Goal: Navigation & Orientation: Find specific page/section

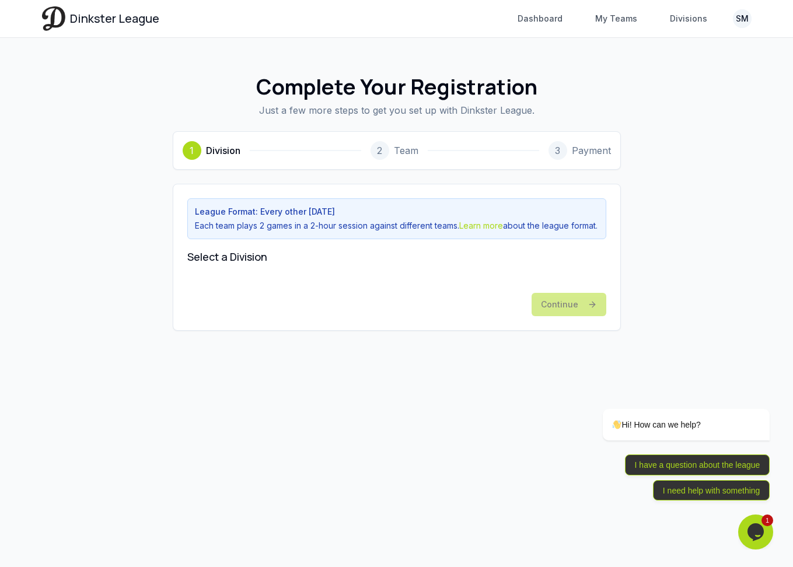
click at [747, 15] on html "Dinkster League Dashboard My Teams Divisions SM Toggle navigation menu Dashboar…" at bounding box center [396, 283] width 793 height 567
click at [675, 76] on link "Profile" at bounding box center [686, 79] width 125 height 19
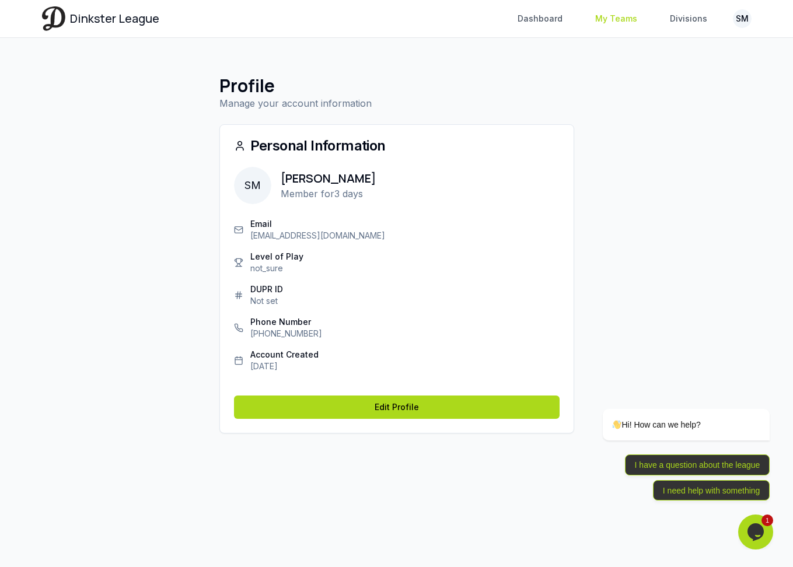
click at [631, 18] on link "My Teams" at bounding box center [616, 18] width 56 height 21
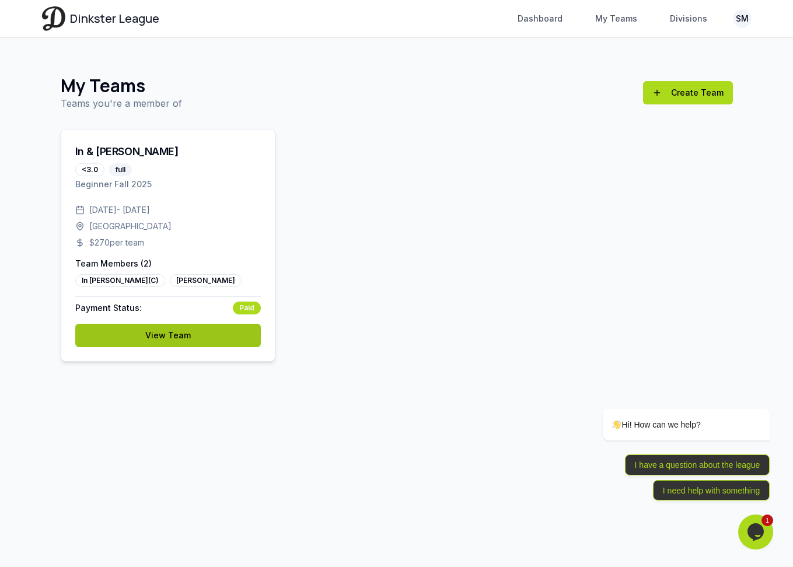
click at [198, 336] on link "View Team" at bounding box center [168, 335] width 186 height 23
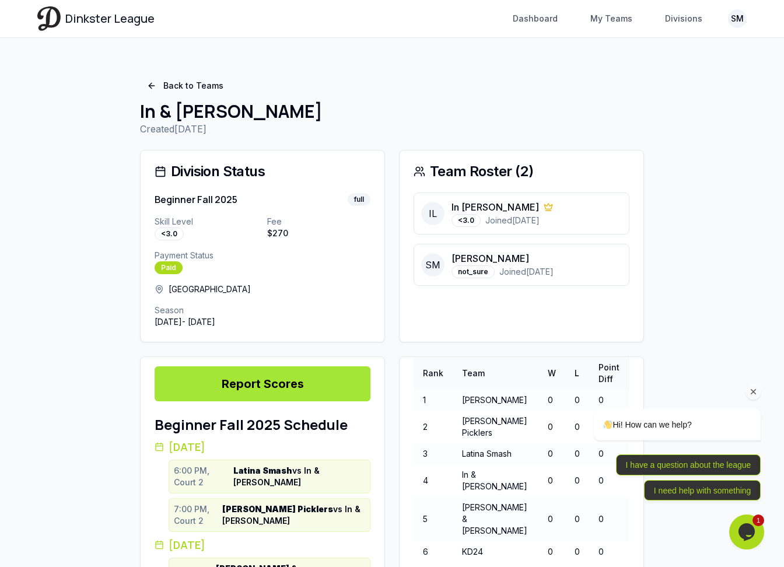
click at [759, 393] on icon "Chat attention grabber" at bounding box center [754, 392] width 11 height 11
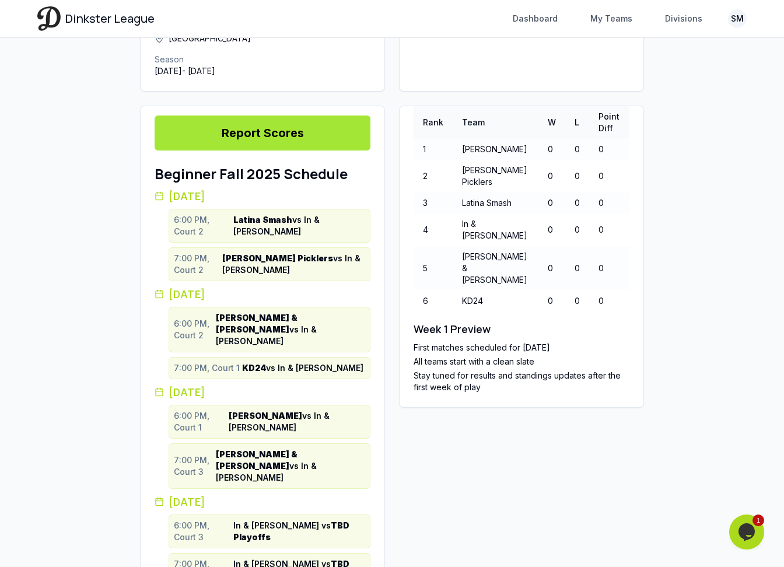
scroll to position [253, 0]
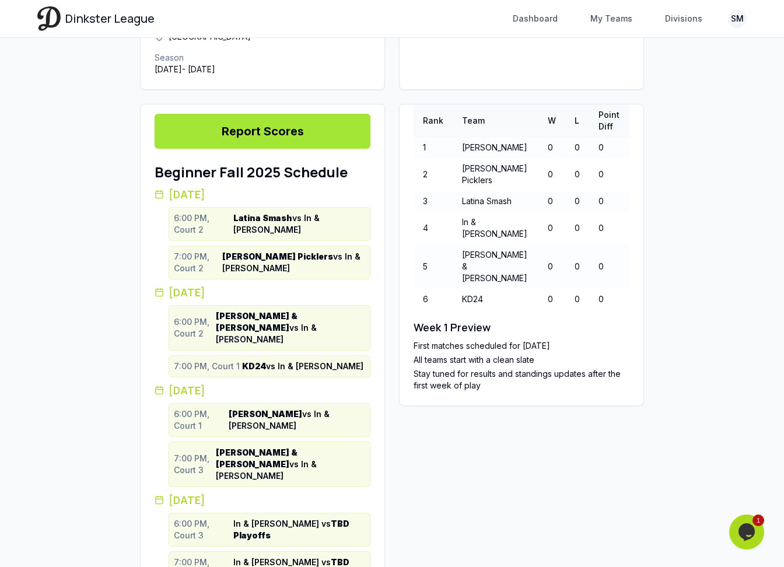
click at [742, 529] on icon "Chat widget" at bounding box center [747, 533] width 16 height 18
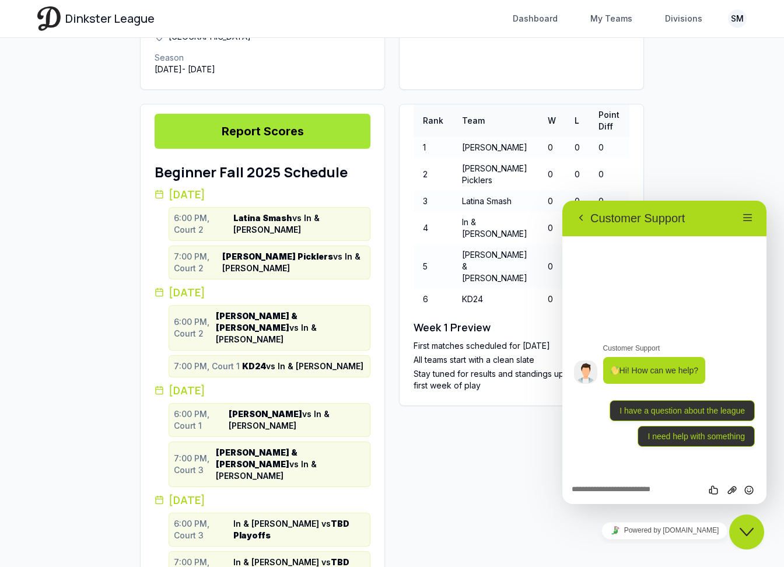
click at [755, 532] on div "Close Chat This icon closes the chat window." at bounding box center [747, 532] width 35 height 14
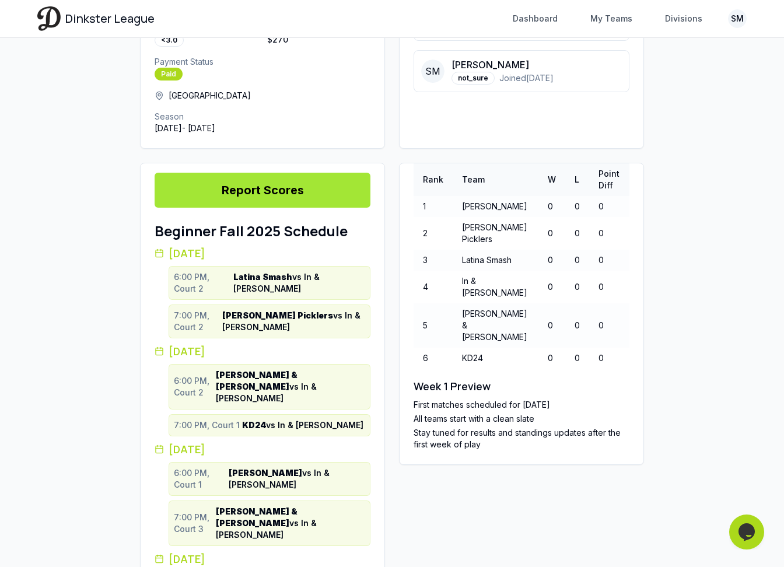
scroll to position [0, 0]
